Goal: Navigation & Orientation: Find specific page/section

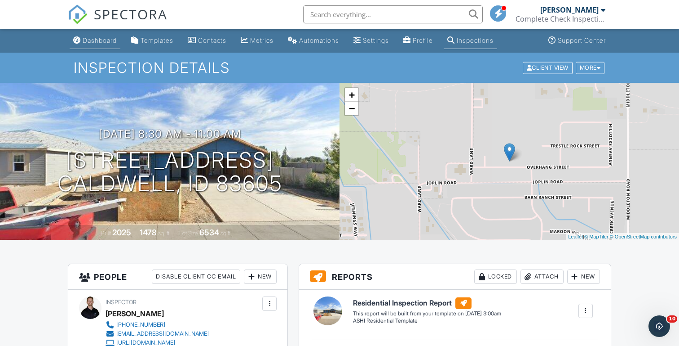
click at [109, 44] on div "Dashboard" at bounding box center [100, 40] width 34 height 8
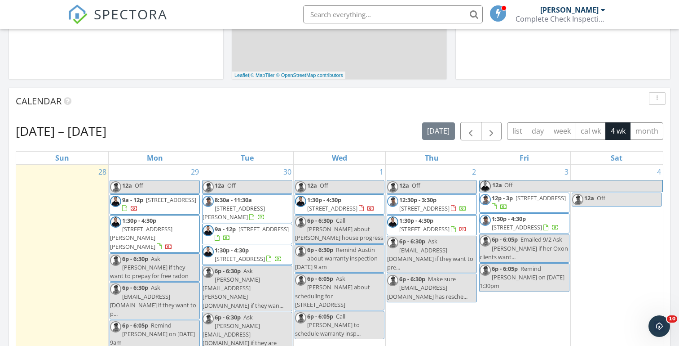
scroll to position [339, 0]
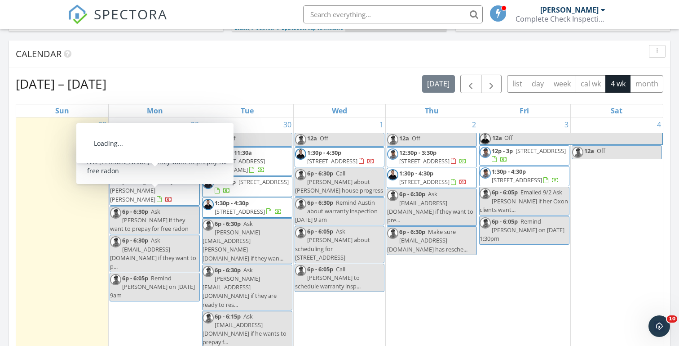
click at [2, 153] on div "[DATE] [PERSON_NAME] No results found New Inspection New Quote Map + − Leaflet …" at bounding box center [339, 171] width 679 height 818
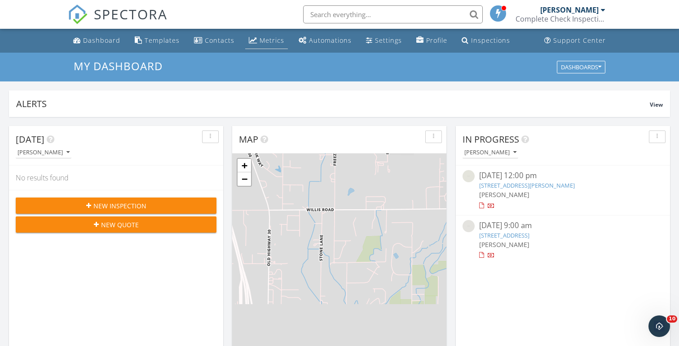
click at [268, 40] on div "Metrics" at bounding box center [272, 40] width 25 height 9
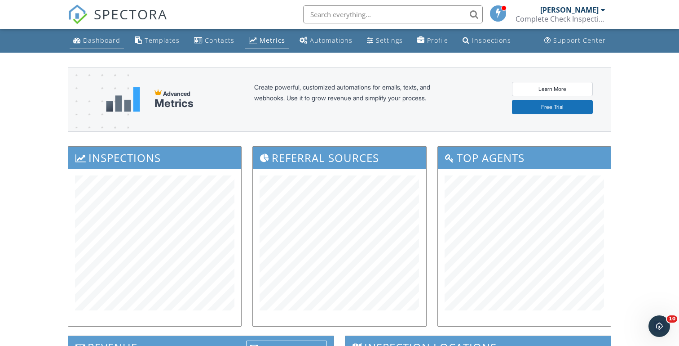
click at [93, 42] on div "Dashboard" at bounding box center [101, 40] width 37 height 9
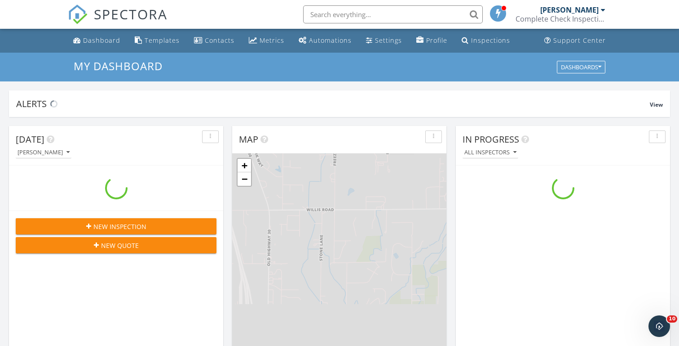
scroll to position [818, 680]
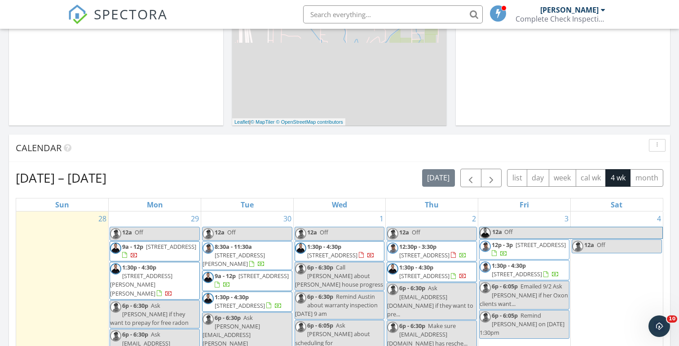
scroll to position [308, 0]
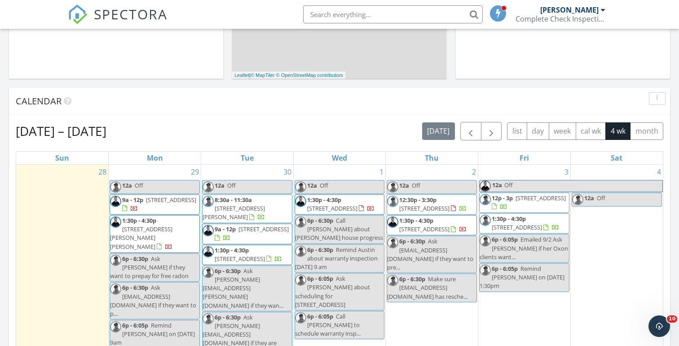
click at [268, 82] on div "Today Michael Hasson No results found New Inspection New Quote Map + − Leaflet …" at bounding box center [339, 218] width 679 height 818
click at [224, 84] on div "Today Michael Hasson No results found New Inspection New Quote Map + − Leaflet …" at bounding box center [339, 218] width 679 height 818
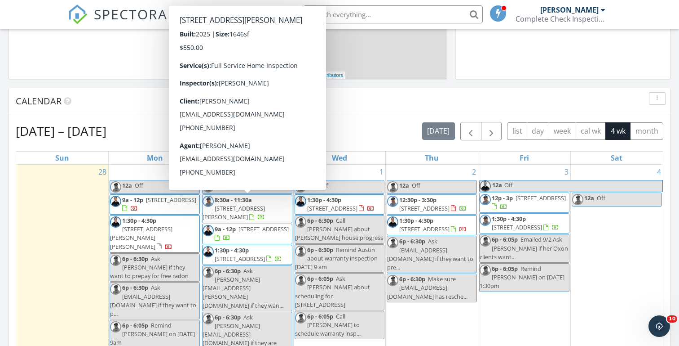
click at [234, 211] on span "11296 Overhang St, Caldwell 83605" at bounding box center [234, 212] width 62 height 17
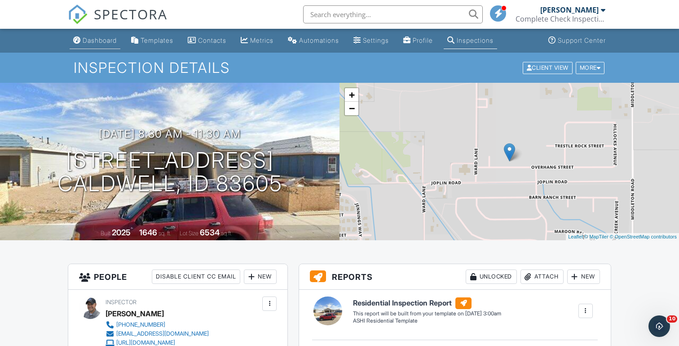
click at [94, 44] on div "Dashboard" at bounding box center [100, 40] width 34 height 8
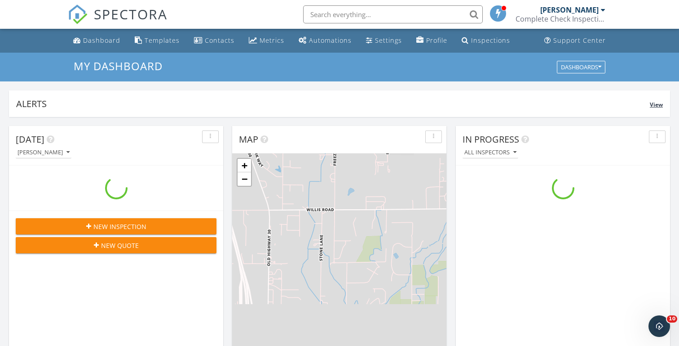
scroll to position [818, 680]
